Goal: Entertainment & Leisure: Consume media (video, audio)

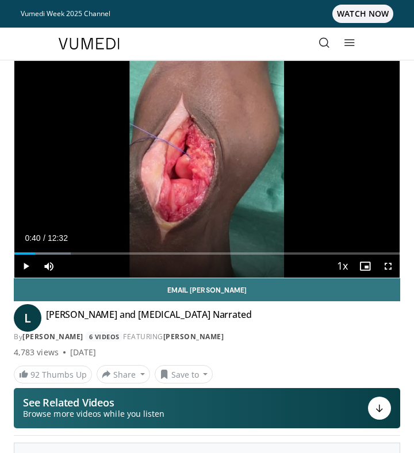
click at [238, 158] on div "Video Player" at bounding box center [206, 169] width 231 height 23
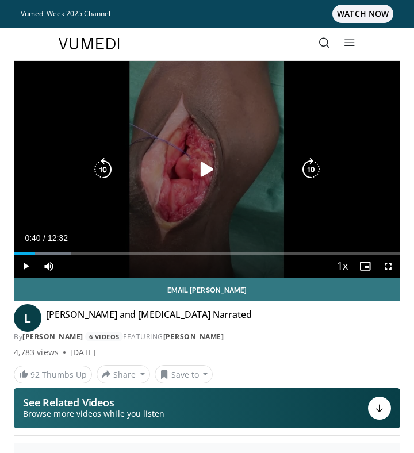
click at [204, 163] on icon "Video Player" at bounding box center [206, 169] width 23 height 23
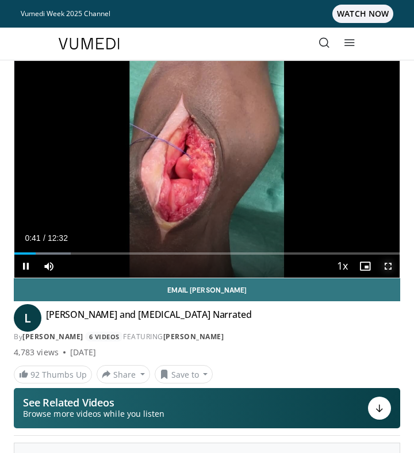
click at [388, 266] on span "Video Player" at bounding box center [387, 265] width 23 height 23
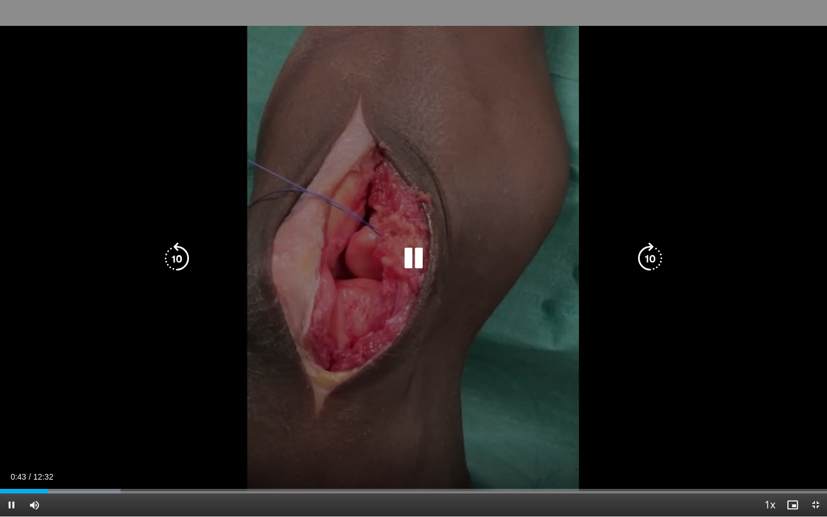
click at [413, 263] on icon "Video Player" at bounding box center [650, 258] width 32 height 32
click at [413, 265] on icon "Video Player" at bounding box center [650, 258] width 32 height 32
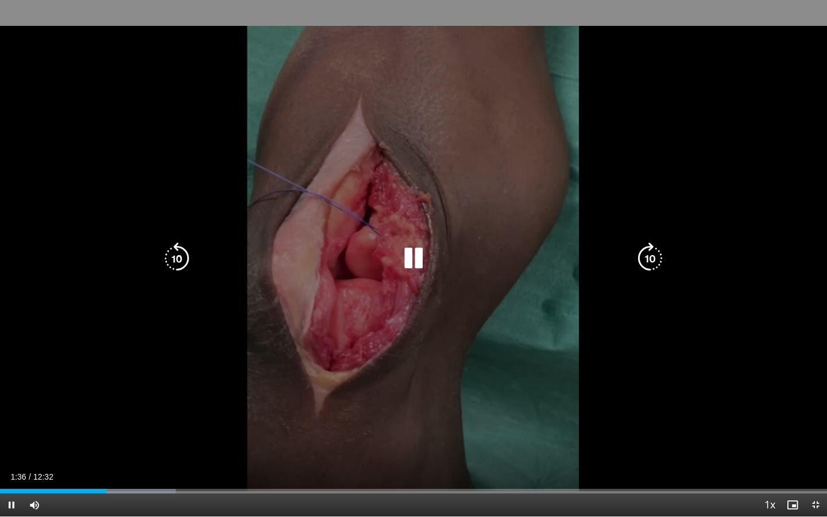
click at [192, 258] on icon "Video Player" at bounding box center [177, 258] width 32 height 32
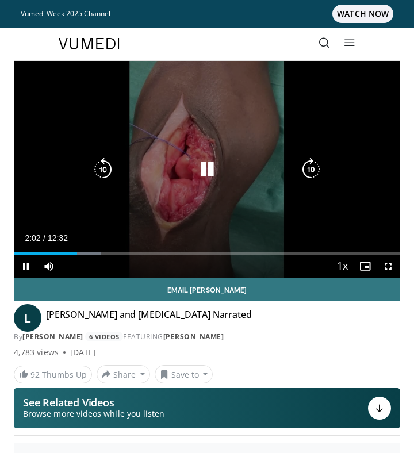
click at [213, 172] on icon "Video Player" at bounding box center [206, 169] width 23 height 23
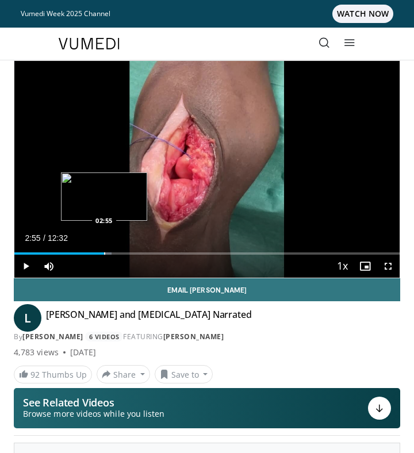
click at [103, 250] on div "Loaded : 25.20% 02:02 02:55" at bounding box center [206, 249] width 385 height 11
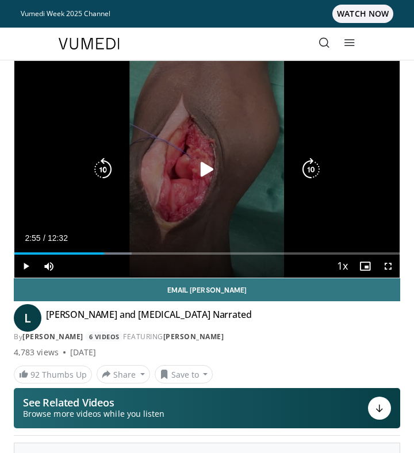
click at [186, 202] on div "30 seconds Tap to unmute" at bounding box center [206, 169] width 385 height 217
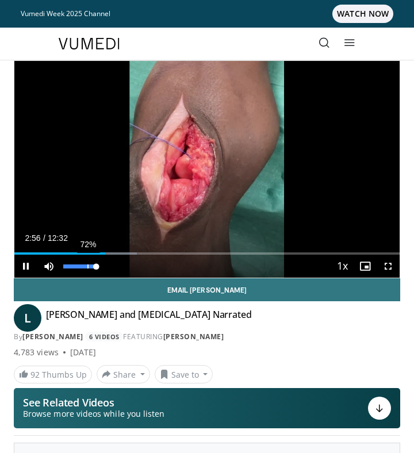
click at [86, 255] on div "72%" at bounding box center [80, 265] width 40 height 23
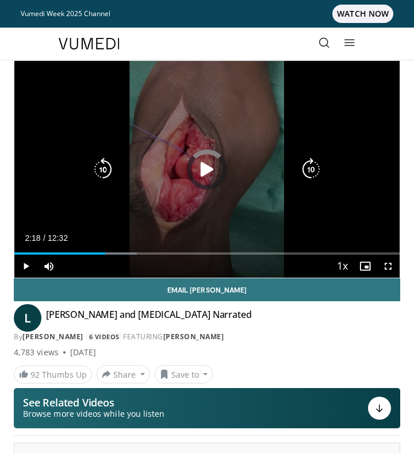
click at [84, 253] on div "02:57" at bounding box center [59, 253] width 91 height 2
click at [206, 163] on icon "Video Player" at bounding box center [206, 169] width 23 height 23
click at [268, 119] on div "30 seconds Tap to unmute" at bounding box center [206, 169] width 385 height 217
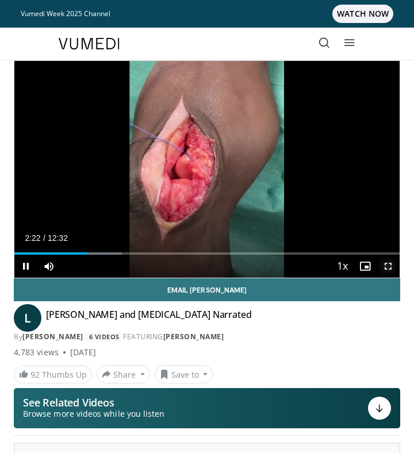
click at [392, 272] on span "Video Player" at bounding box center [387, 265] width 23 height 23
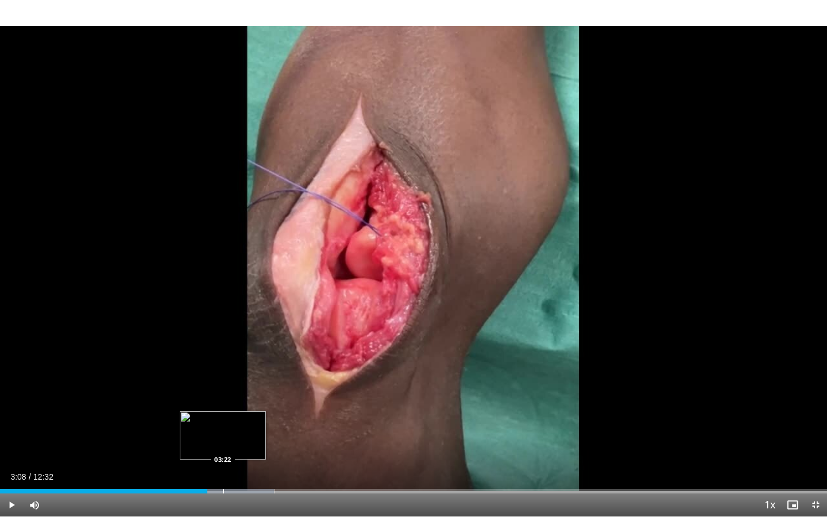
click at [223, 452] on div "Loaded : 33.16% 03:08 03:22" at bounding box center [413, 487] width 827 height 11
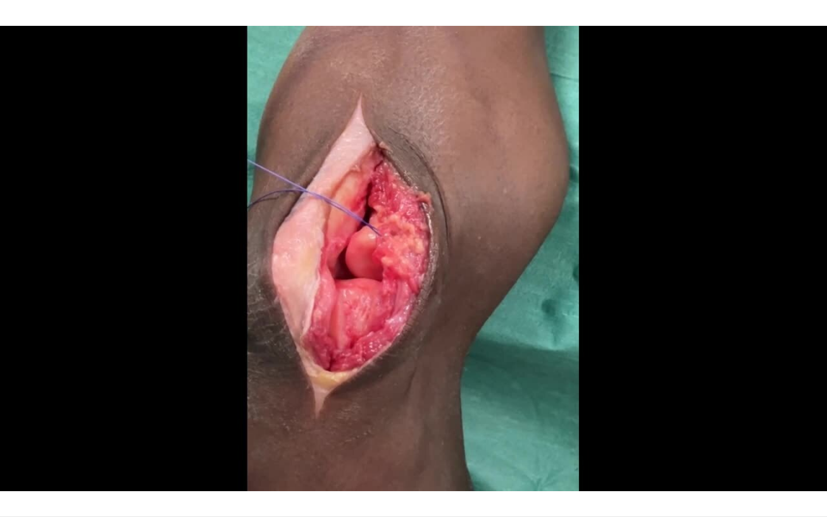
click at [252, 452] on div "30 seconds Tap to unmute" at bounding box center [413, 258] width 827 height 516
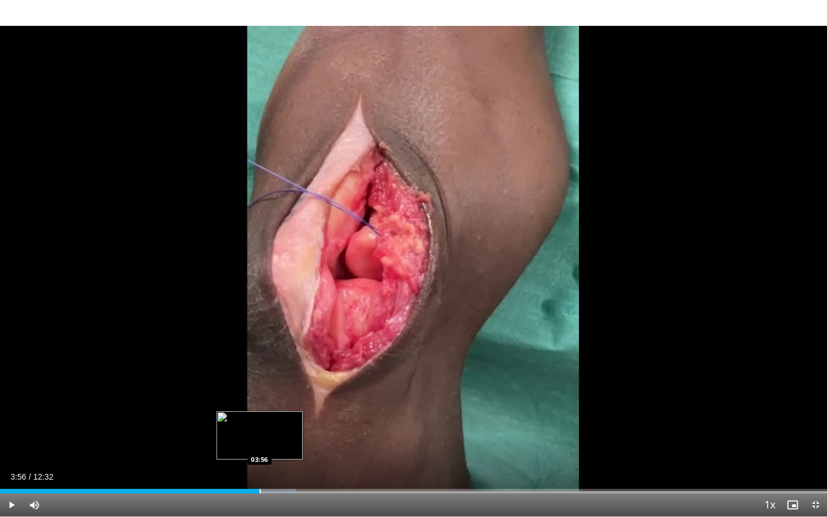
click at [259, 452] on div "Loaded : 35.81% 03:28 03:56" at bounding box center [413, 487] width 827 height 11
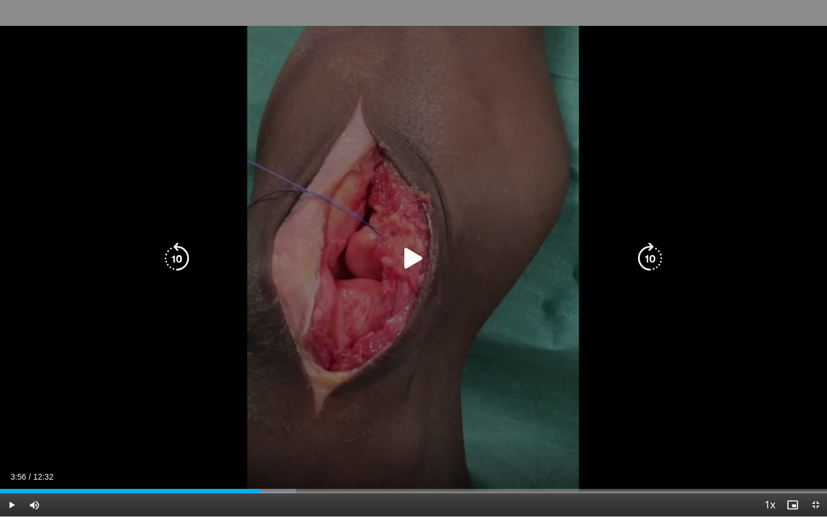
click at [287, 433] on div "30 seconds Tap to unmute" at bounding box center [413, 258] width 827 height 516
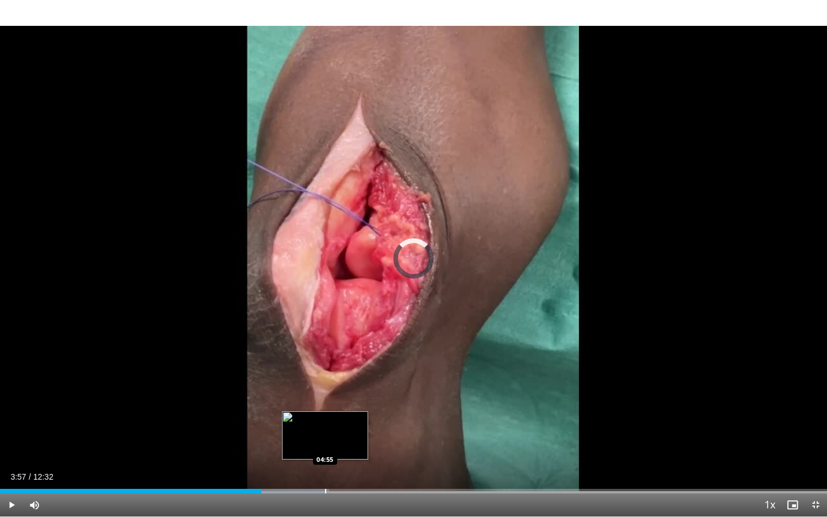
click at [325, 452] on div "Progress Bar" at bounding box center [325, 491] width 1 height 5
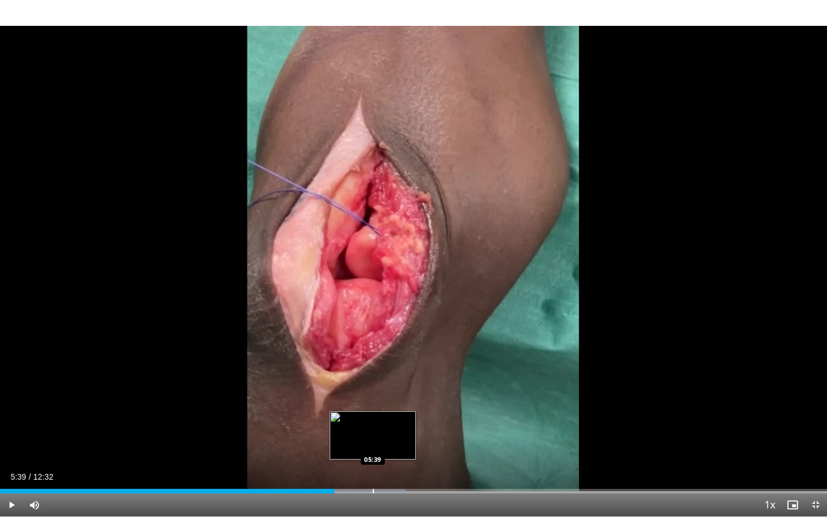
click at [373, 452] on div "Progress Bar" at bounding box center [373, 491] width 1 height 5
click at [356, 452] on div "Progress Bar" at bounding box center [356, 491] width 1 height 5
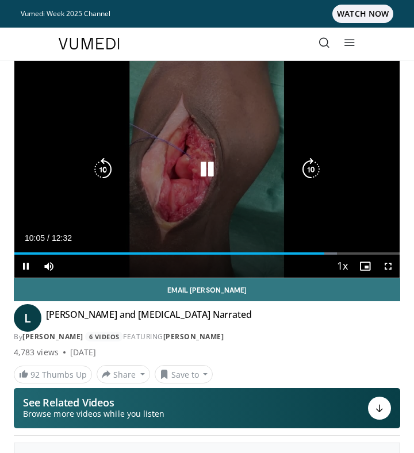
click at [207, 124] on div "30 seconds Tap to unmute" at bounding box center [206, 169] width 385 height 217
